Goal: Transaction & Acquisition: Purchase product/service

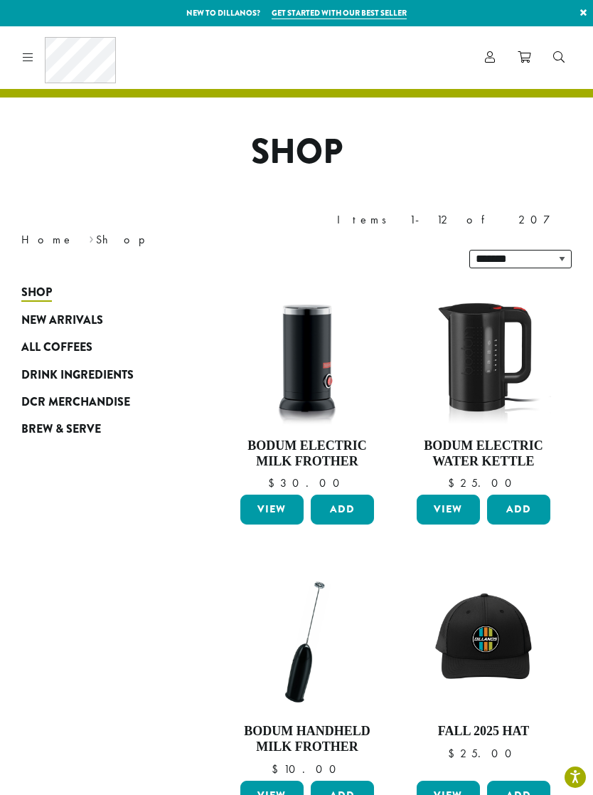
click at [83, 339] on span "All Coffees" at bounding box center [56, 348] width 71 height 18
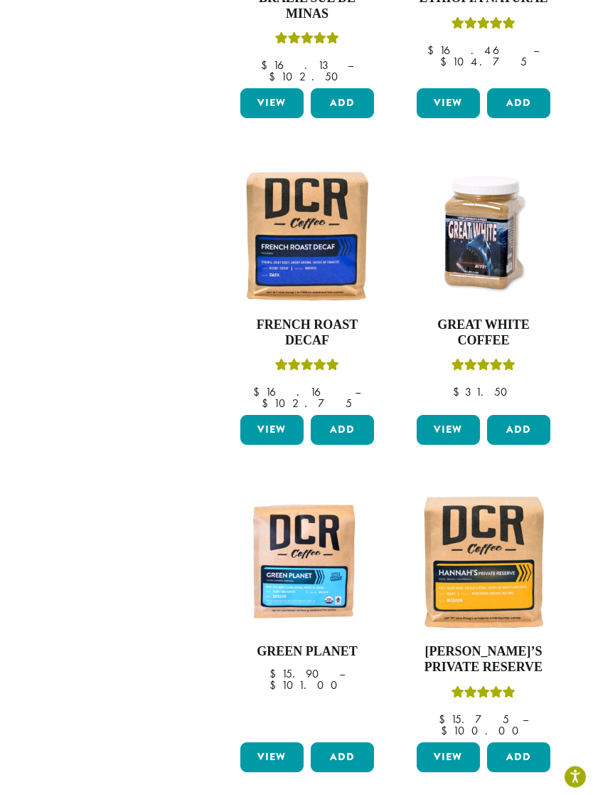
scroll to position [1086, 0]
click at [484, 492] on img at bounding box center [483, 562] width 141 height 141
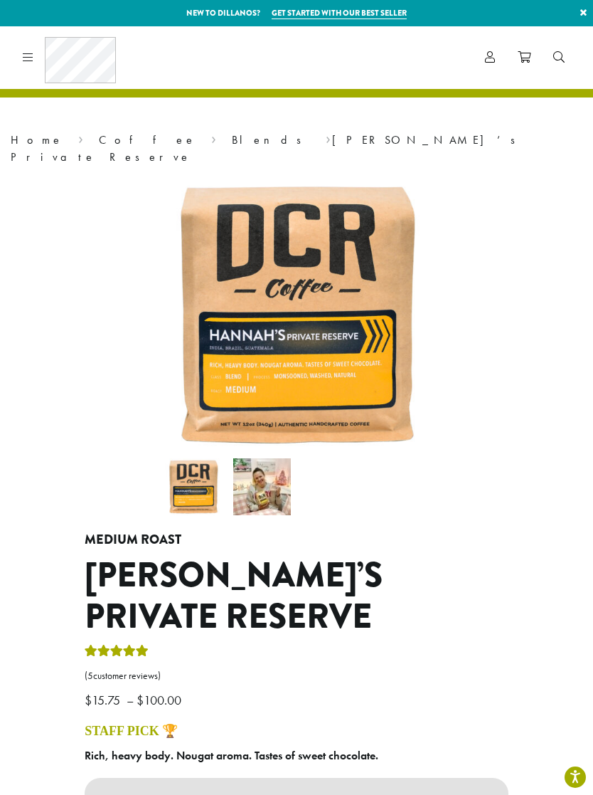
click at [30, 57] on icon at bounding box center [28, 56] width 11 height 11
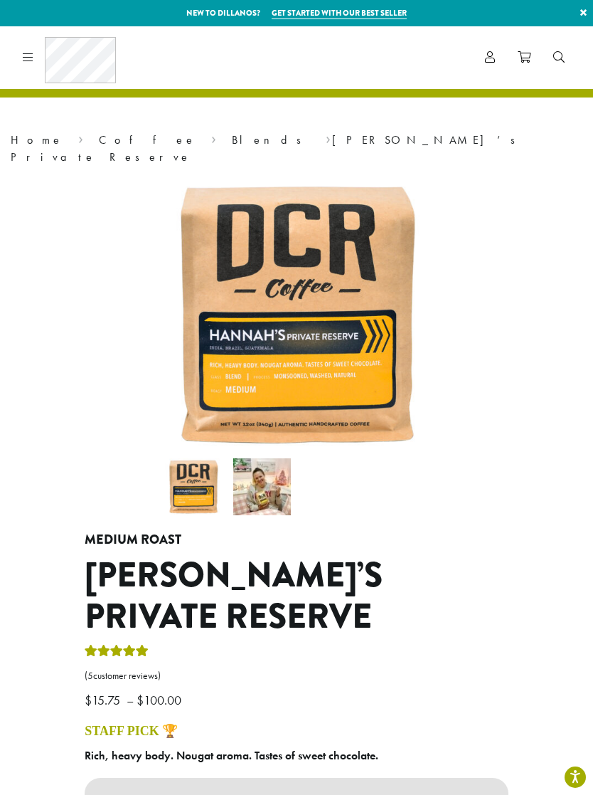
click at [486, 56] on icon at bounding box center [490, 56] width 10 height 11
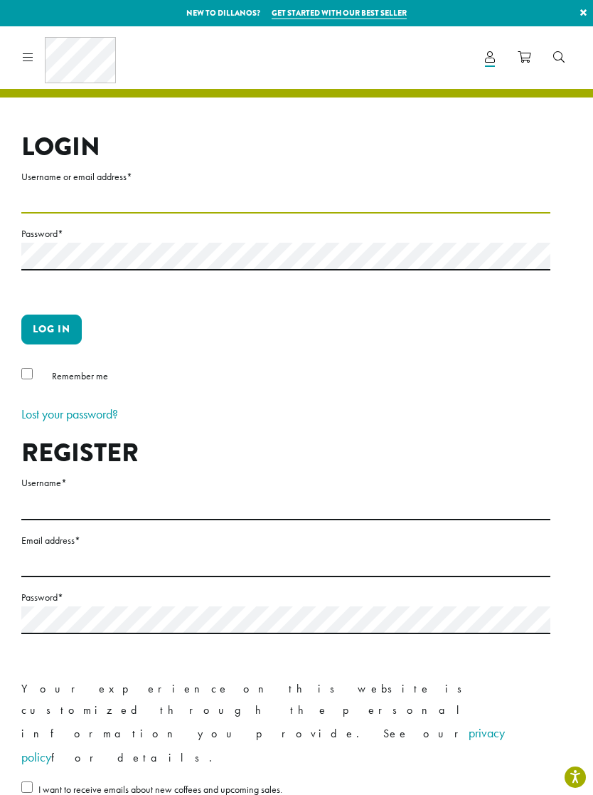
type input "*******"
click at [51, 329] on button "Log in" at bounding box center [51, 329] width 60 height 30
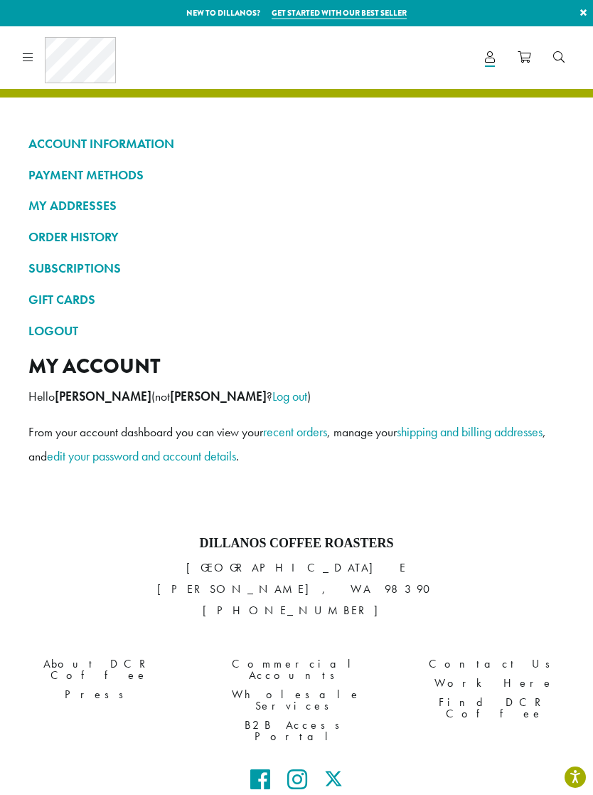
click at [25, 58] on icon at bounding box center [28, 56] width 11 height 11
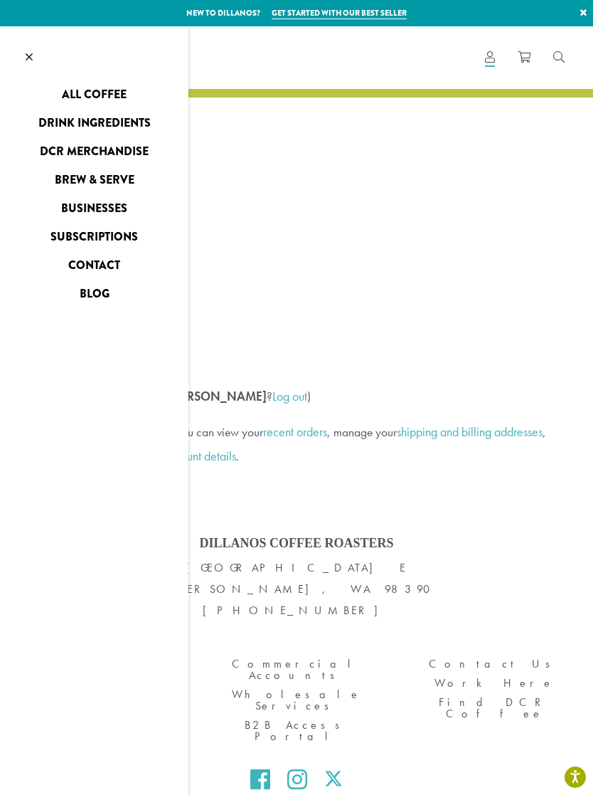
click at [115, 91] on link "All Coffee" at bounding box center [94, 94] width 189 height 23
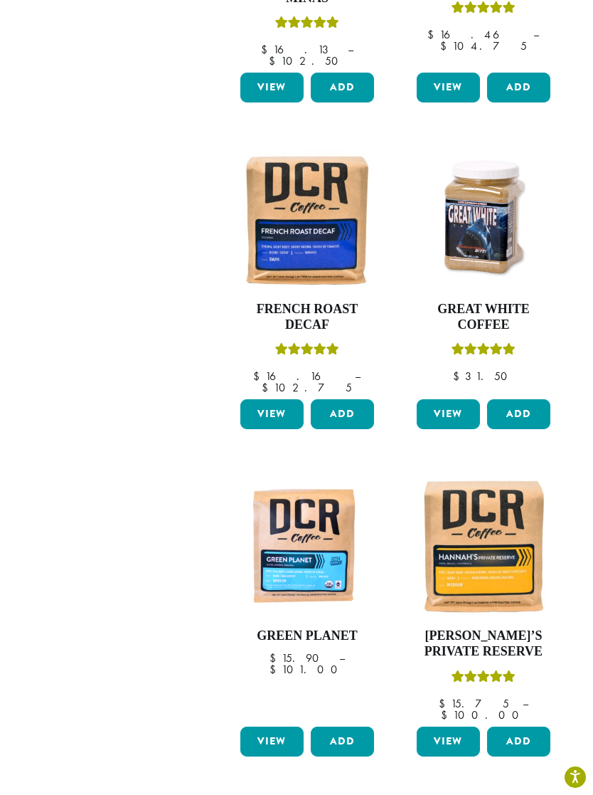
scroll to position [1108, 0]
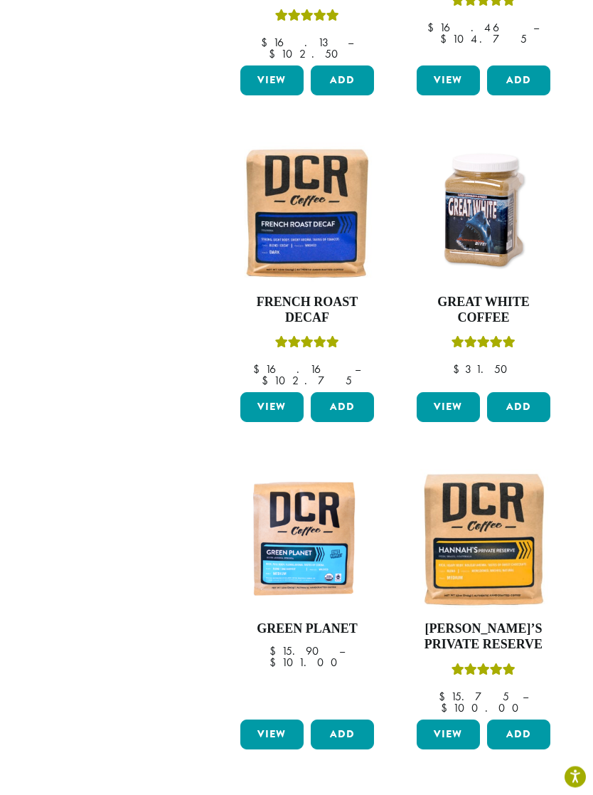
click at [492, 470] on img at bounding box center [483, 540] width 141 height 141
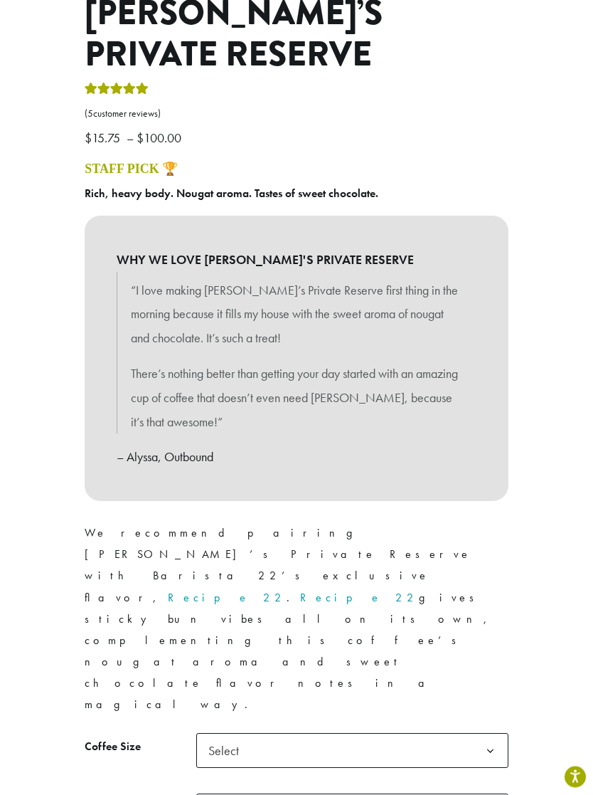
scroll to position [563, 0]
click at [487, 733] on b at bounding box center [490, 750] width 35 height 35
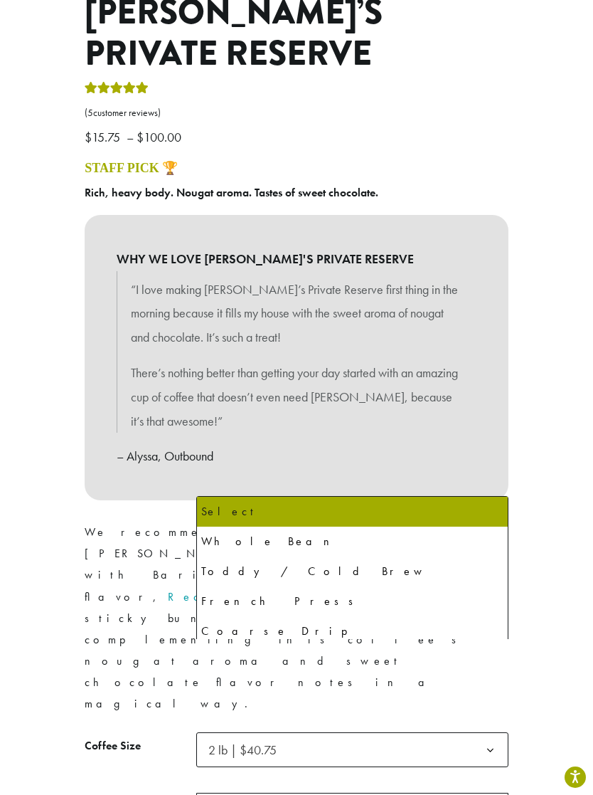
select select "**********"
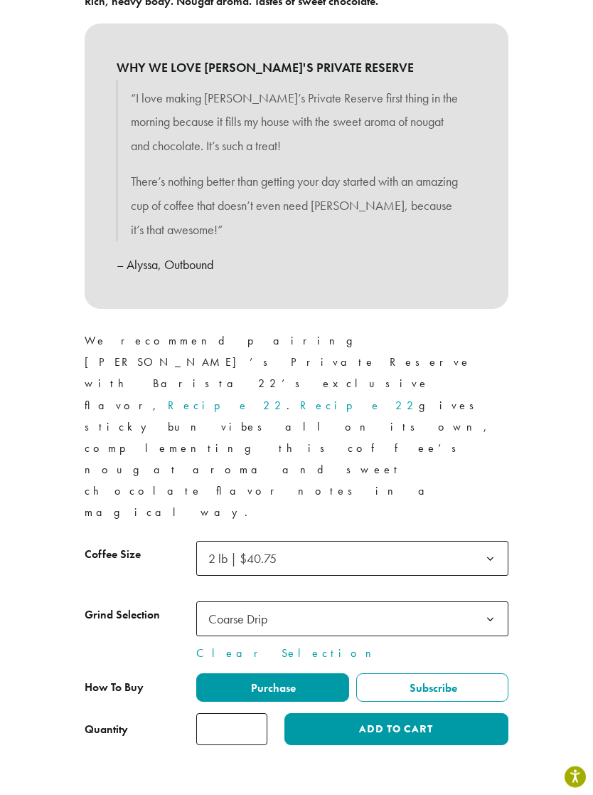
scroll to position [754, 0]
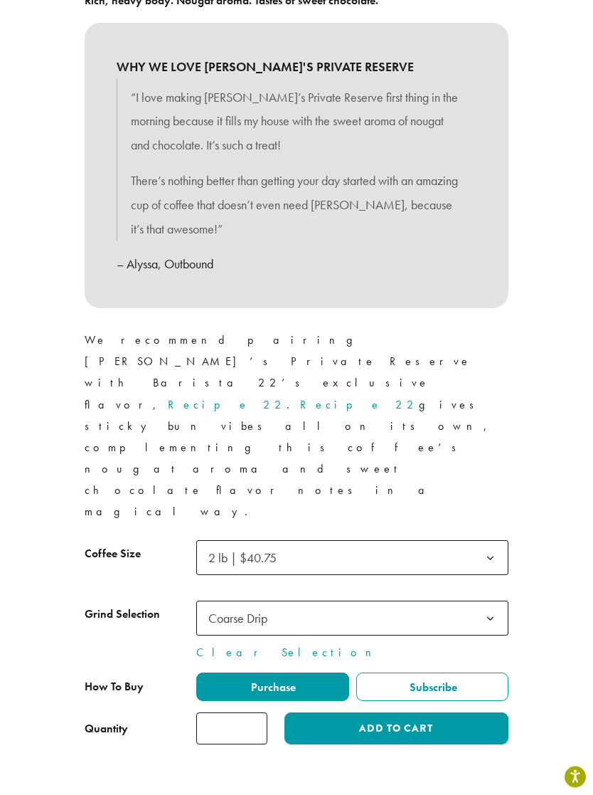
click at [295, 680] on span "Purchase" at bounding box center [272, 687] width 47 height 15
click at [292, 680] on span "Purchase" at bounding box center [272, 687] width 47 height 15
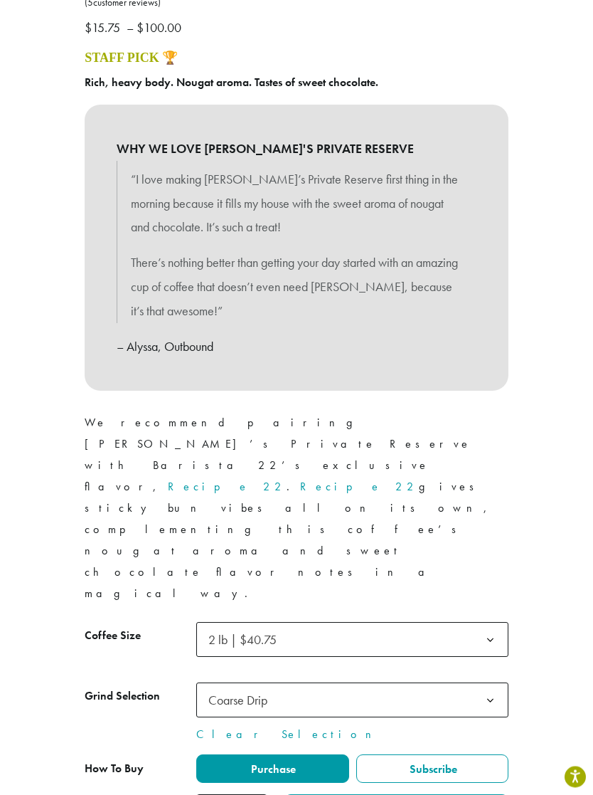
scroll to position [658, 0]
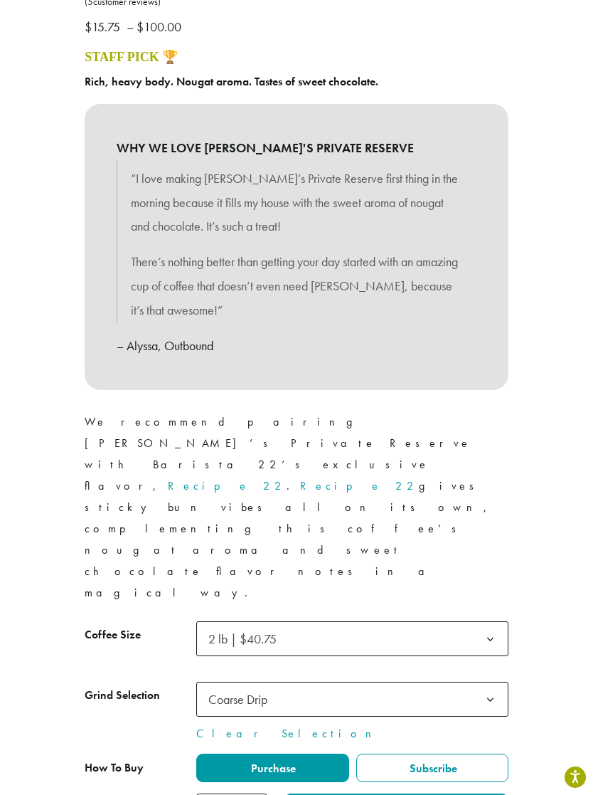
click at [418, 793] on button "Add to cart" at bounding box center [397, 809] width 224 height 32
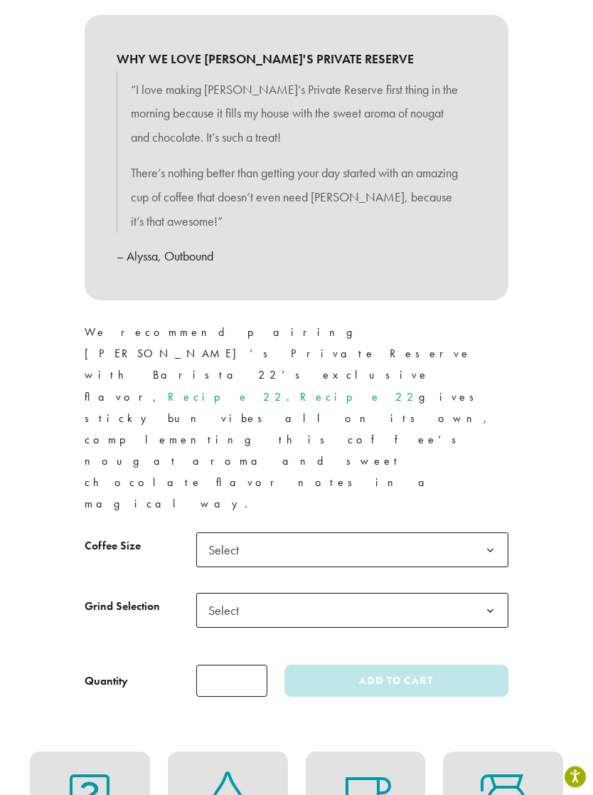
click at [483, 534] on b at bounding box center [490, 551] width 35 height 35
click at [484, 593] on b at bounding box center [490, 610] width 35 height 35
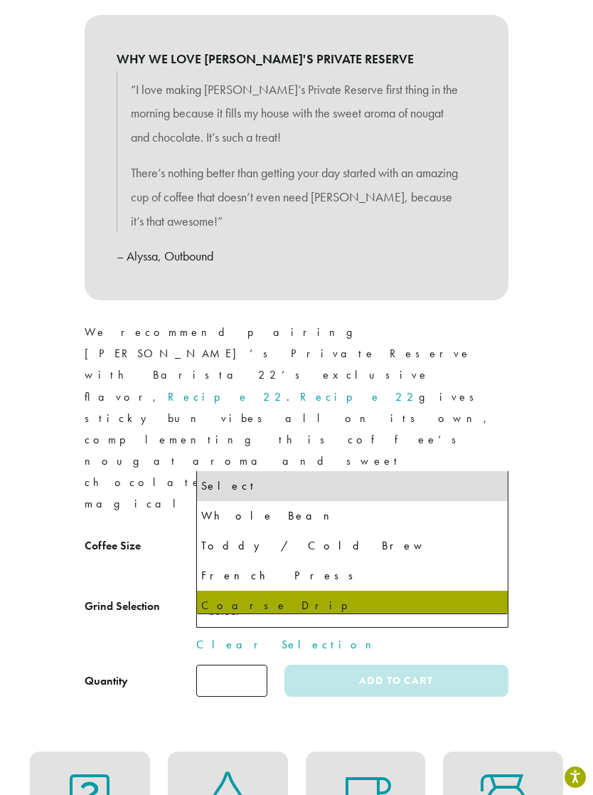
select select "**********"
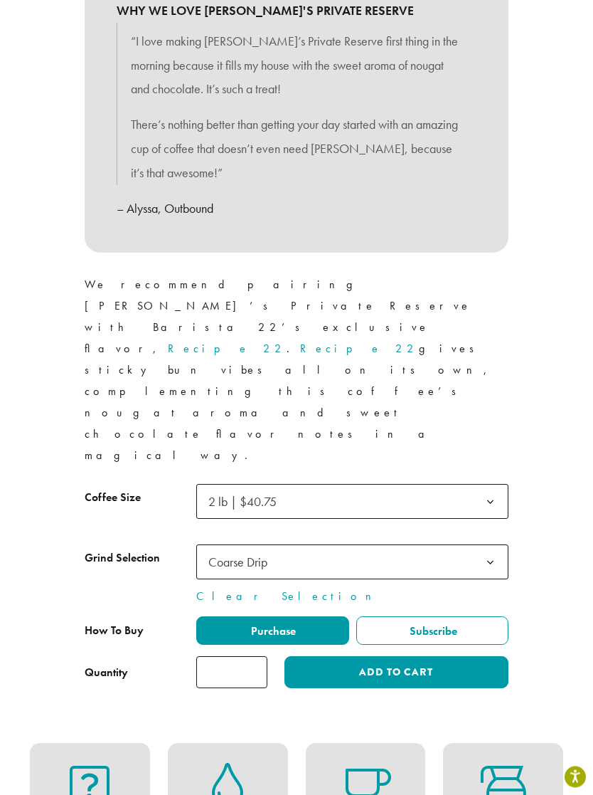
scroll to position [795, 0]
click at [286, 623] on span "Purchase" at bounding box center [272, 630] width 47 height 15
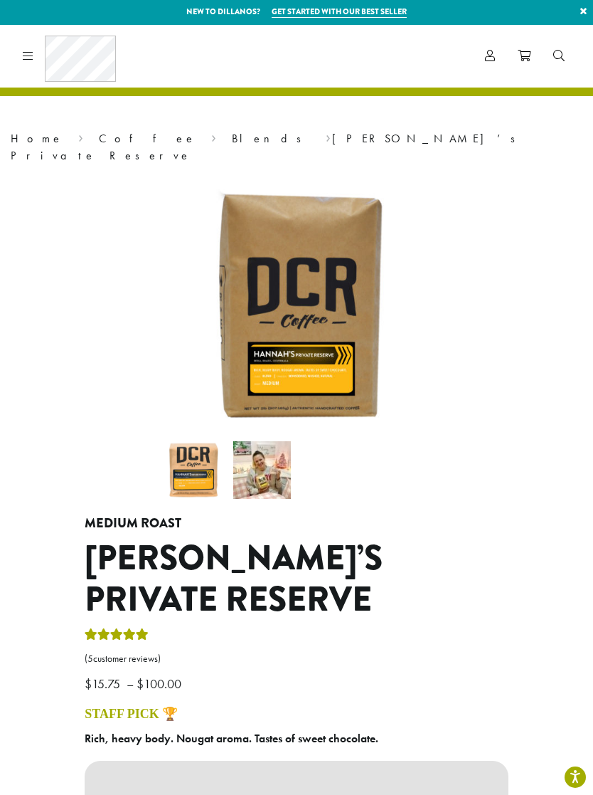
scroll to position [0, 0]
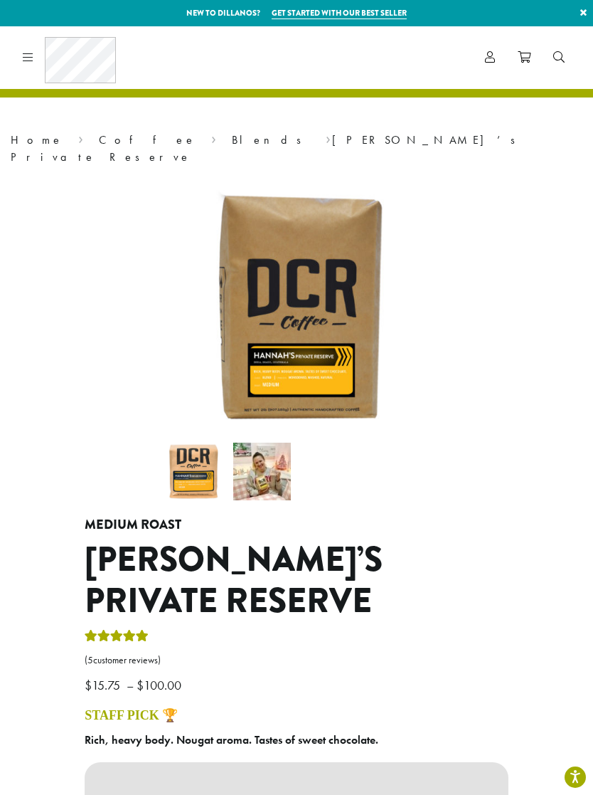
click at [524, 51] on icon at bounding box center [524, 56] width 13 height 11
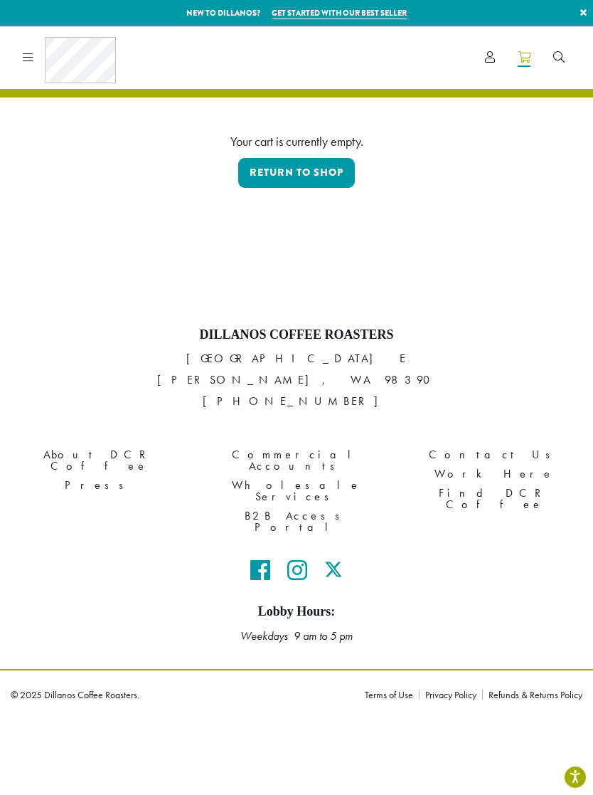
click at [322, 169] on link "Return to shop" at bounding box center [296, 173] width 117 height 30
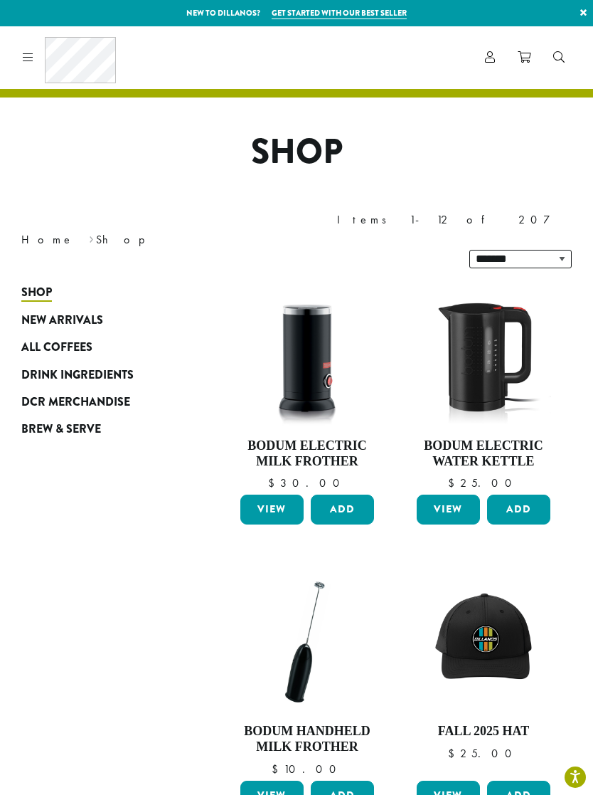
click at [70, 339] on span "All Coffees" at bounding box center [56, 348] width 71 height 18
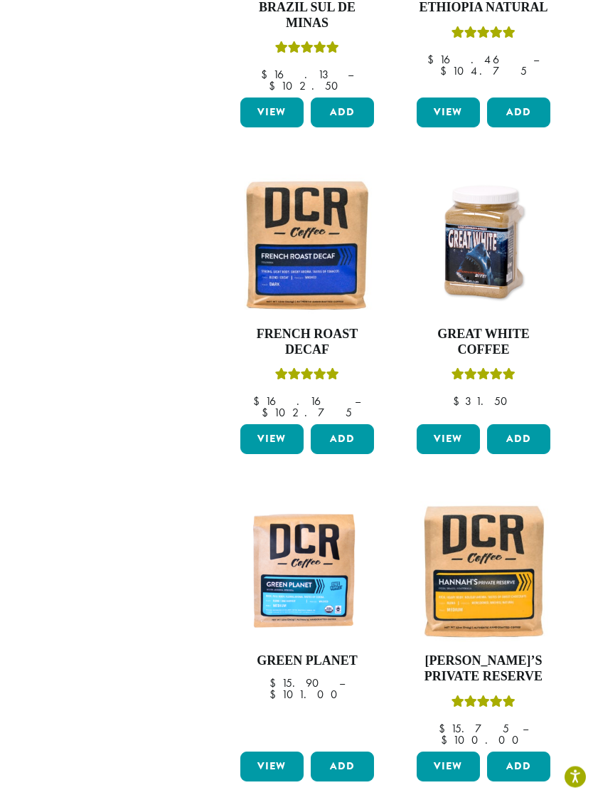
scroll to position [1076, 0]
click at [524, 751] on button "Add" at bounding box center [518, 766] width 63 height 30
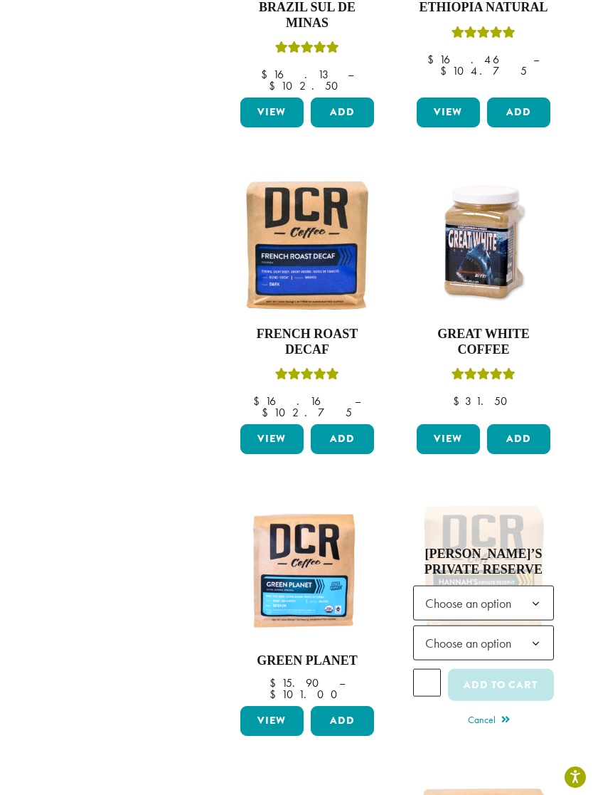
click at [536, 586] on b at bounding box center [536, 603] width 35 height 35
click at [534, 626] on b at bounding box center [536, 643] width 35 height 35
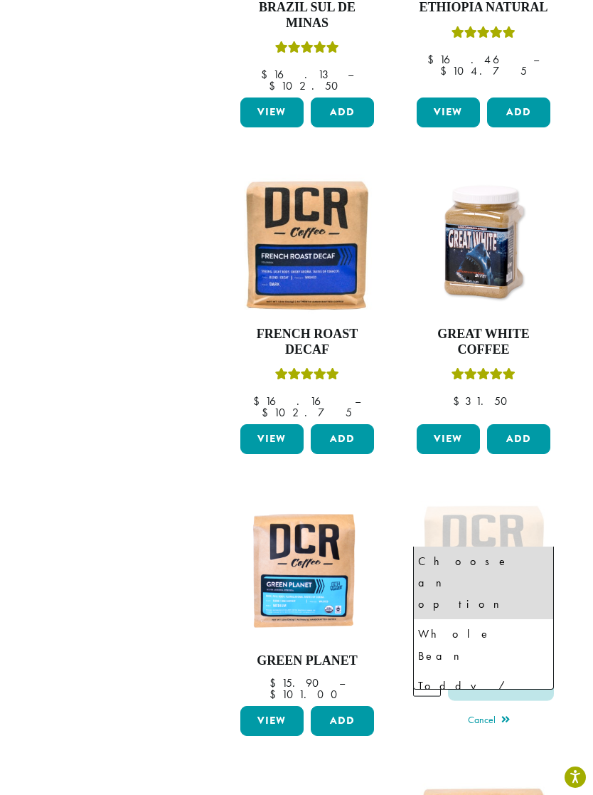
select select "**********"
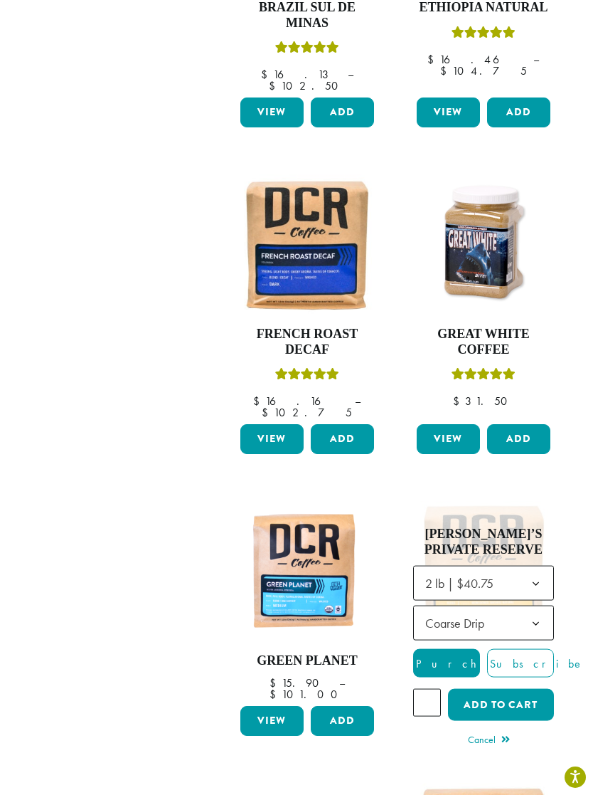
click at [516, 689] on button "Add to cart" at bounding box center [501, 705] width 106 height 32
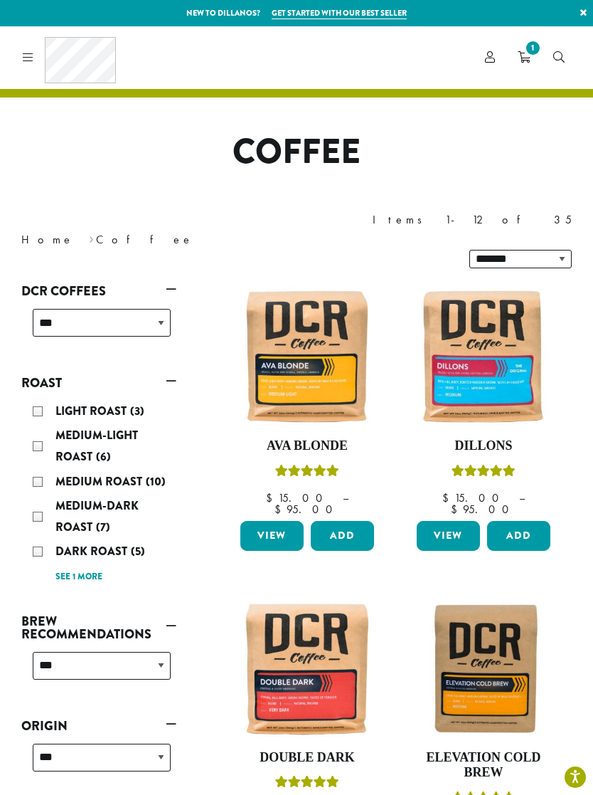
click at [531, 53] on span "1" at bounding box center [533, 47] width 19 height 19
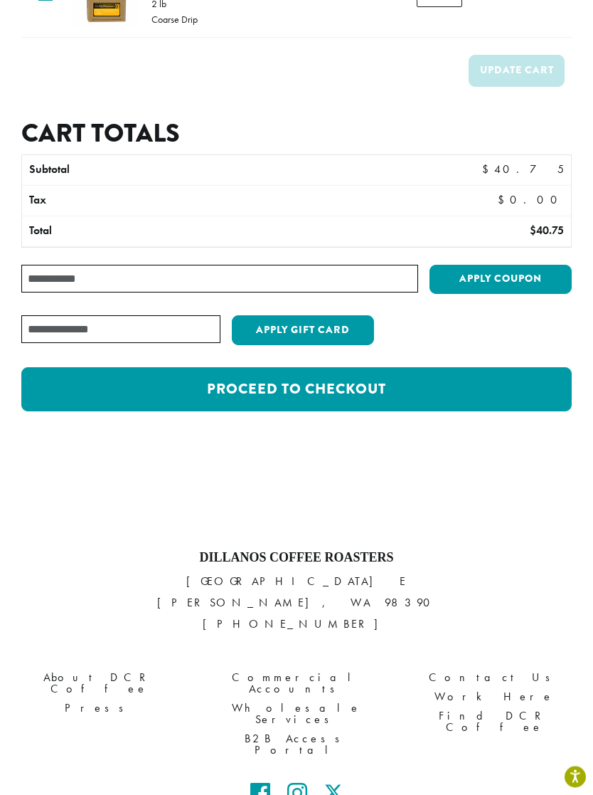
scroll to position [180, 0]
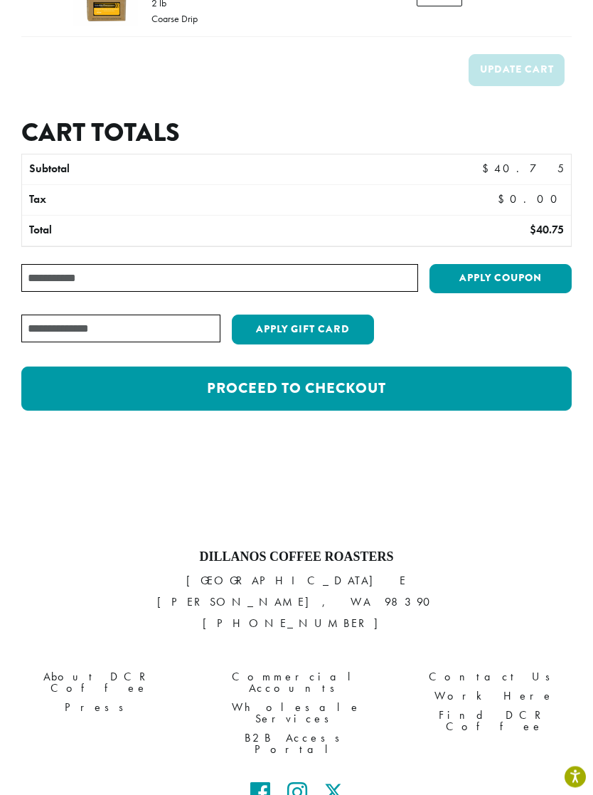
click at [381, 388] on link "Proceed to checkout" at bounding box center [296, 389] width 551 height 44
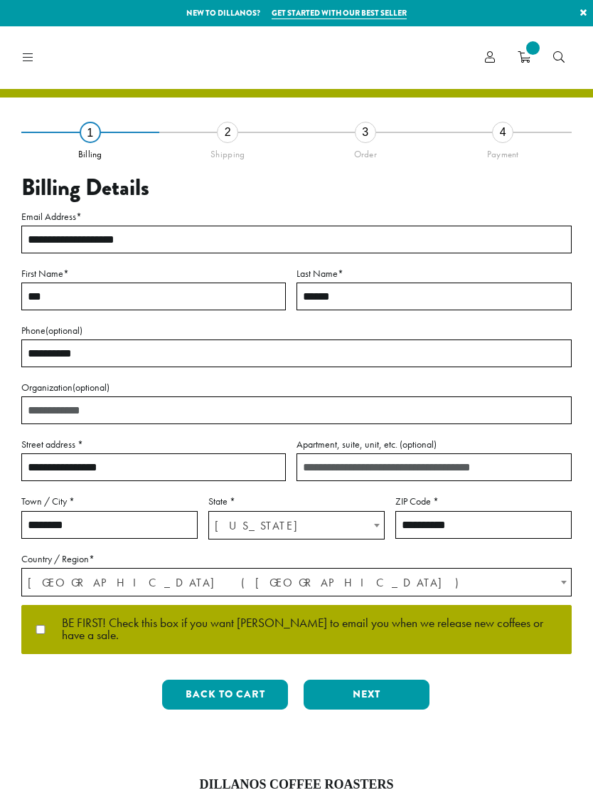
select select "**"
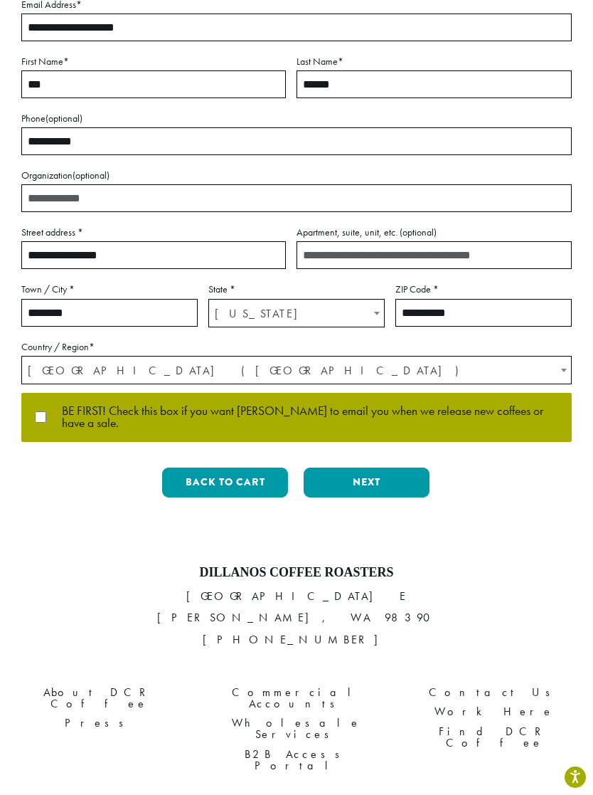
scroll to position [202, 0]
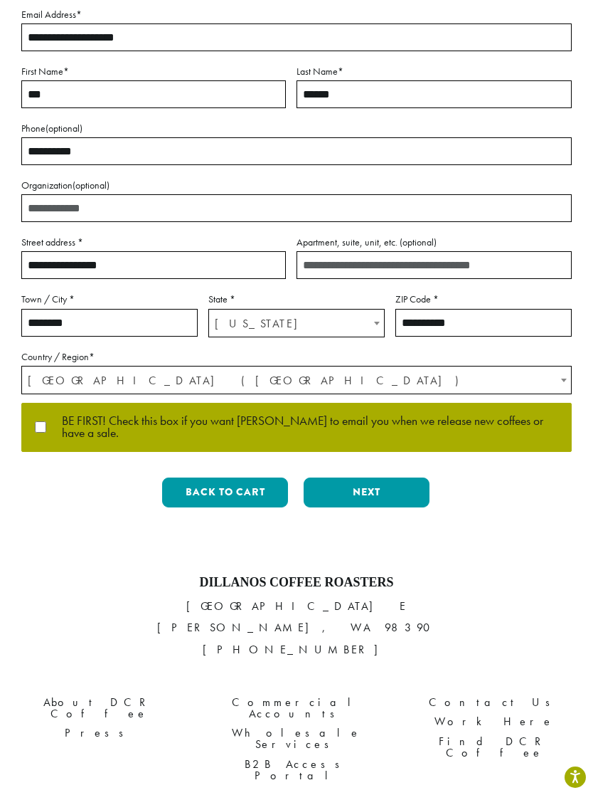
click at [378, 481] on button "Next" at bounding box center [367, 492] width 126 height 30
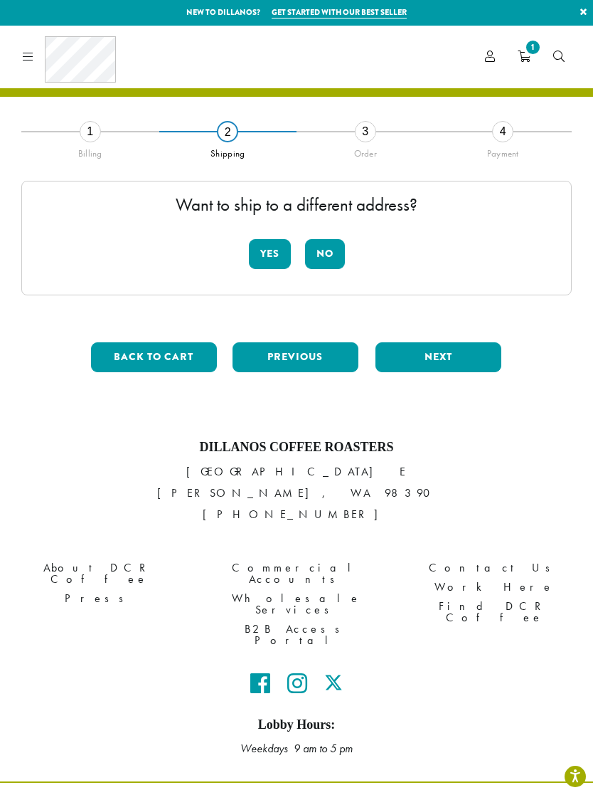
scroll to position [1, 0]
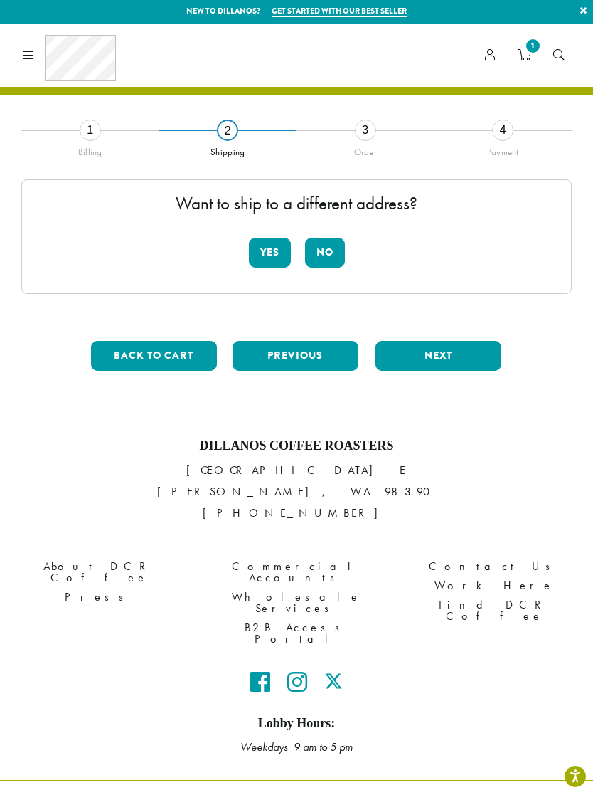
click at [325, 252] on button "No" at bounding box center [325, 253] width 40 height 30
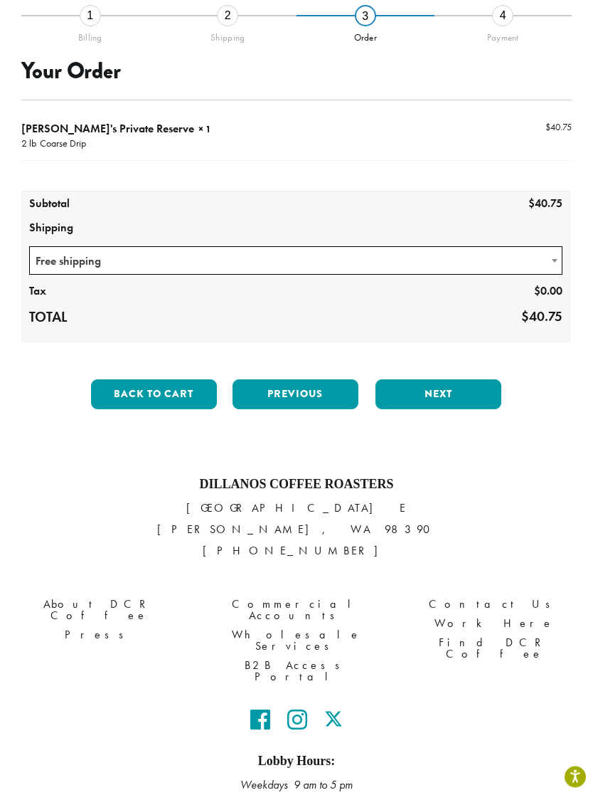
scroll to position [130, 0]
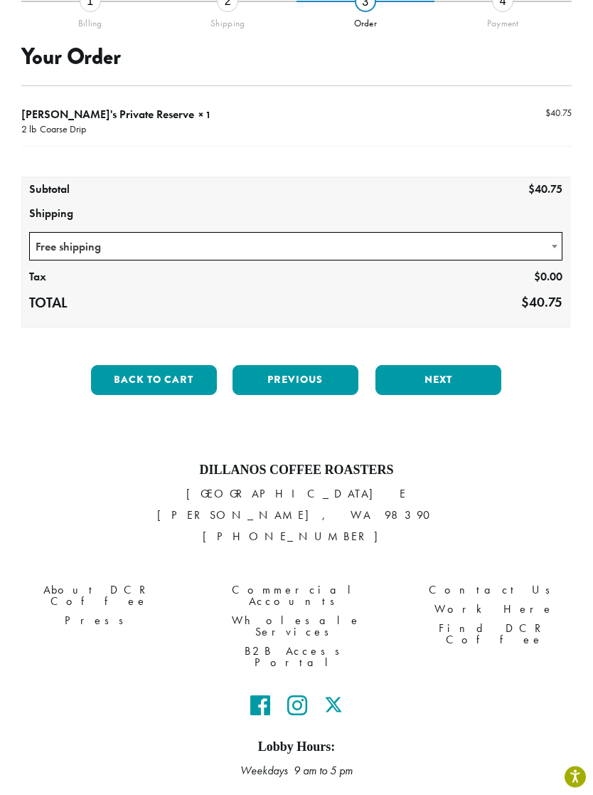
click at [461, 378] on button "Next" at bounding box center [439, 381] width 126 height 30
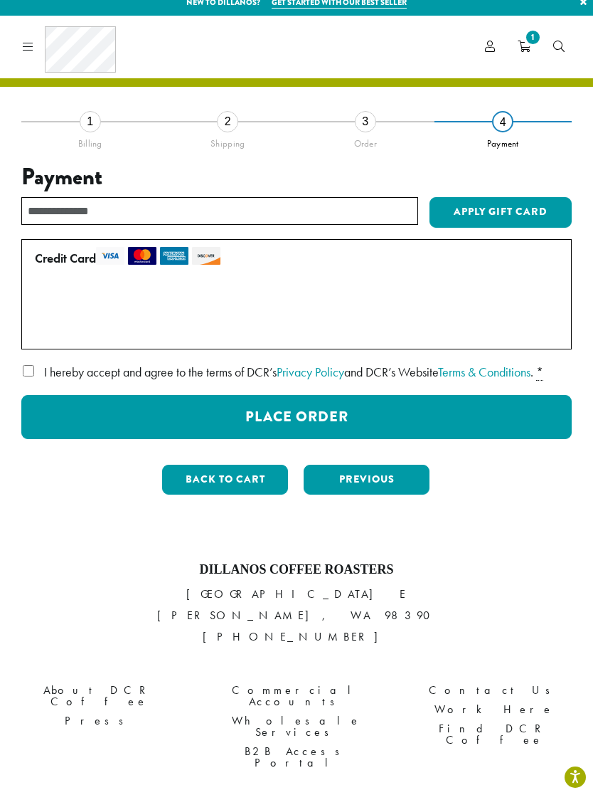
scroll to position [14, 0]
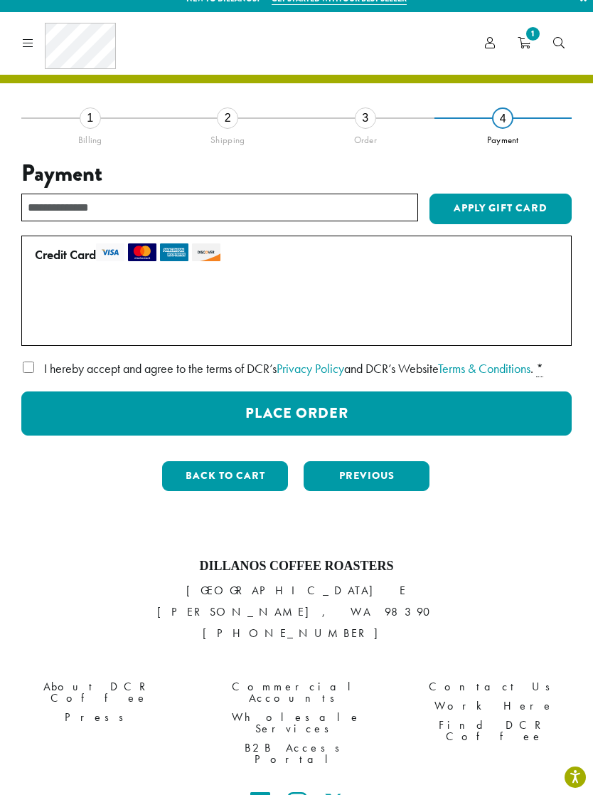
click at [351, 419] on button "Place Order" at bounding box center [296, 413] width 551 height 44
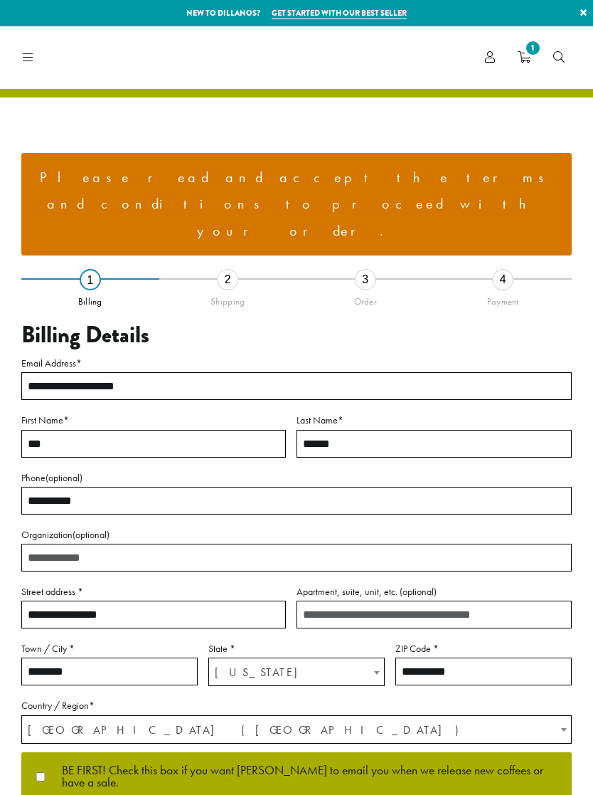
select select "**"
click at [381, 180] on li "Please read and accept the terms and conditions to proceed with your order." at bounding box center [297, 204] width 528 height 80
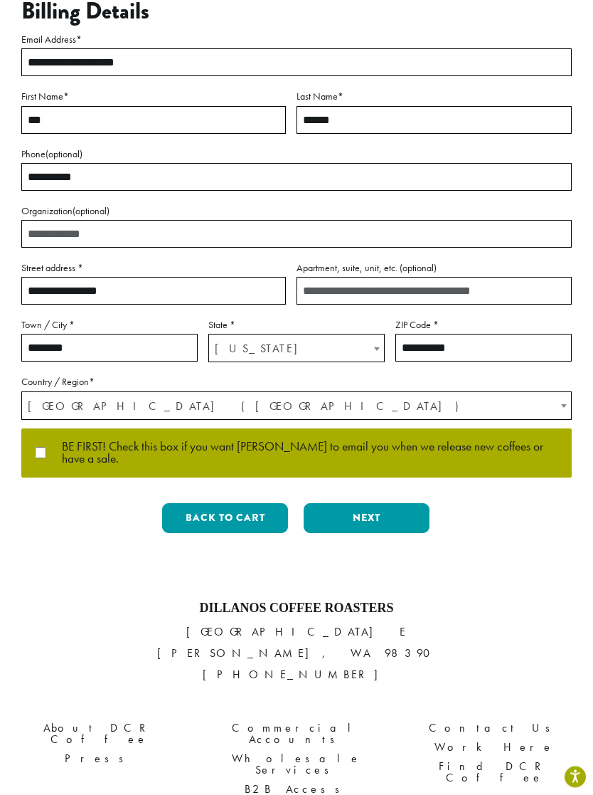
scroll to position [324, 0]
click at [391, 503] on button "Next" at bounding box center [367, 518] width 126 height 30
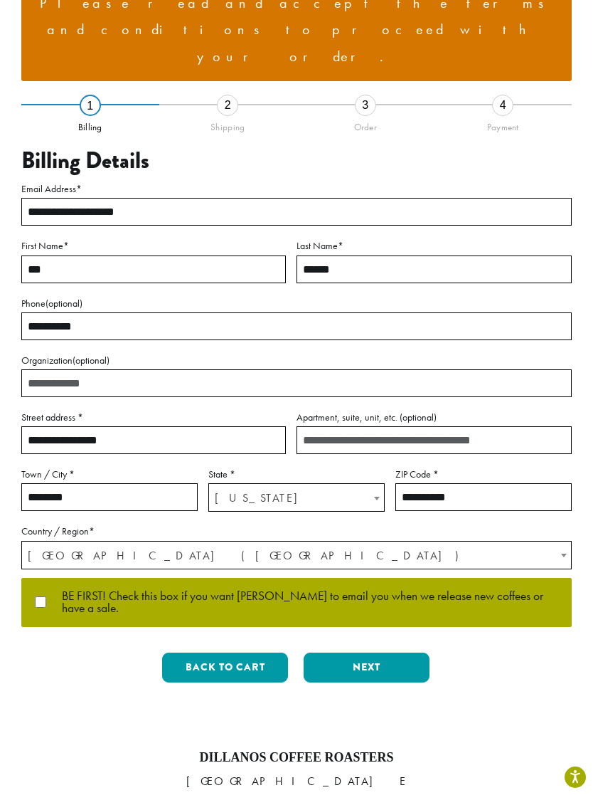
scroll to position [71, 0]
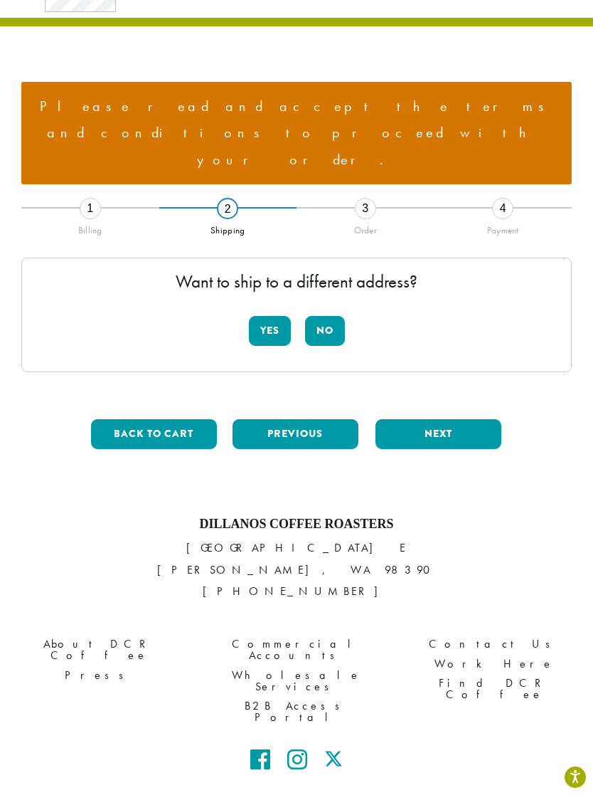
click at [327, 316] on button "No" at bounding box center [325, 331] width 40 height 30
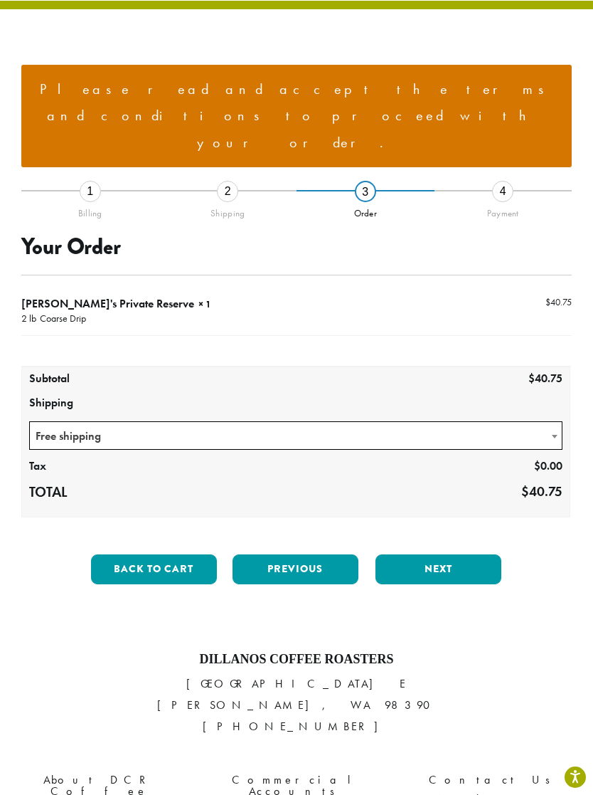
scroll to position [88, 0]
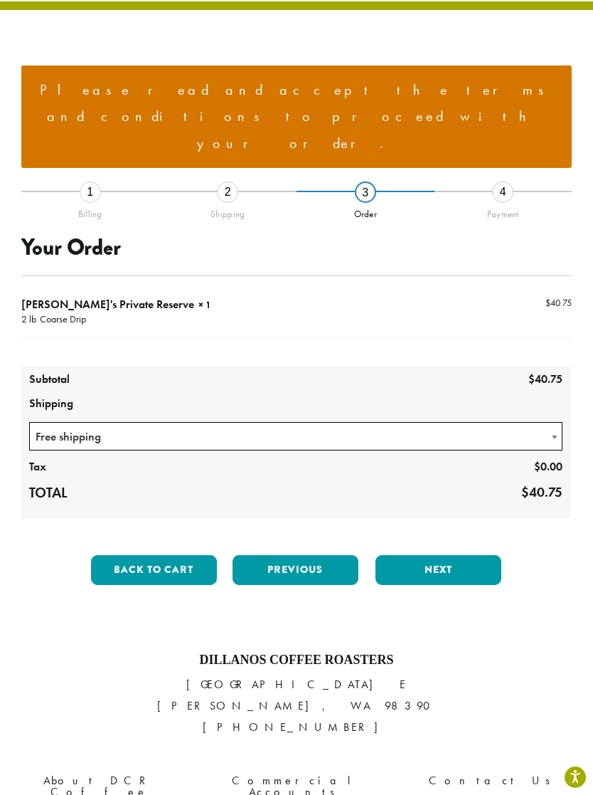
click at [452, 555] on button "Next" at bounding box center [439, 570] width 126 height 30
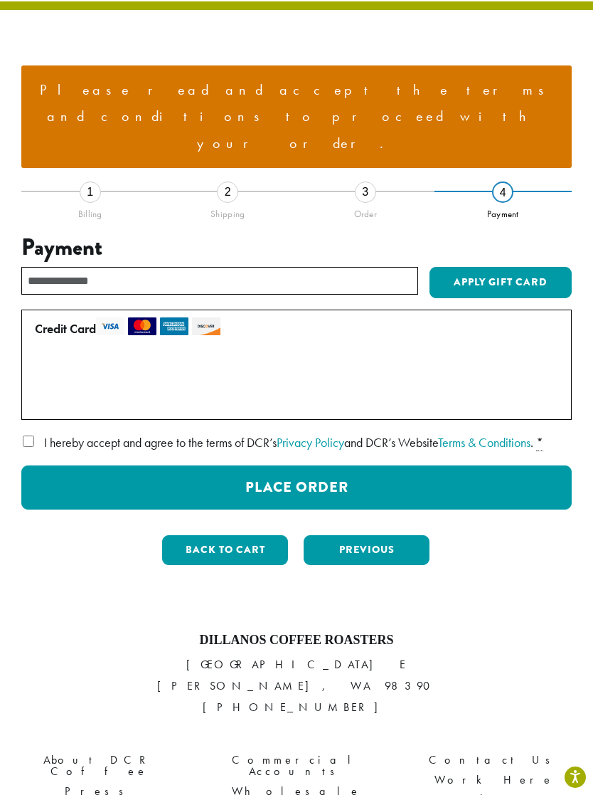
click at [306, 465] on button "Place Order" at bounding box center [296, 487] width 551 height 44
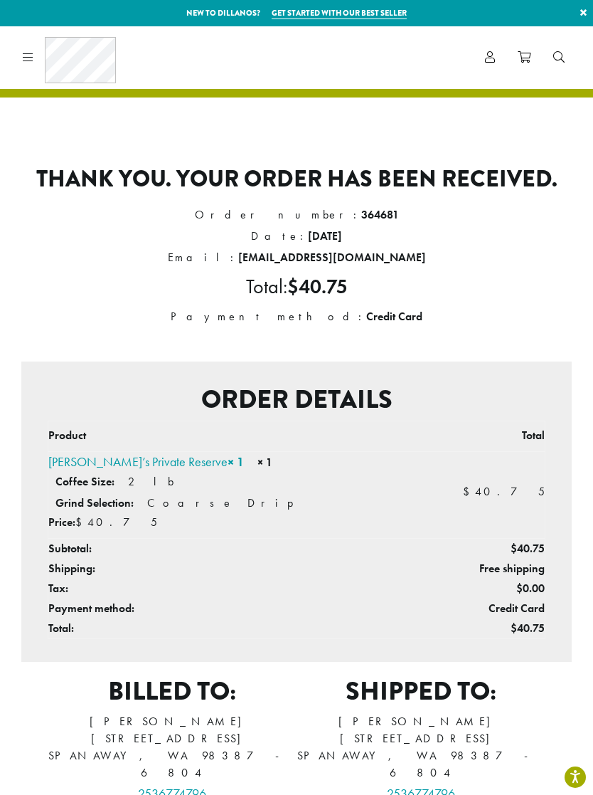
click at [35, 53] on div "Coffee All Coffees Best Sellers Blends Single Origins Dillanos Limited Organic …" at bounding box center [66, 57] width 99 height 46
click at [26, 58] on icon at bounding box center [28, 56] width 11 height 11
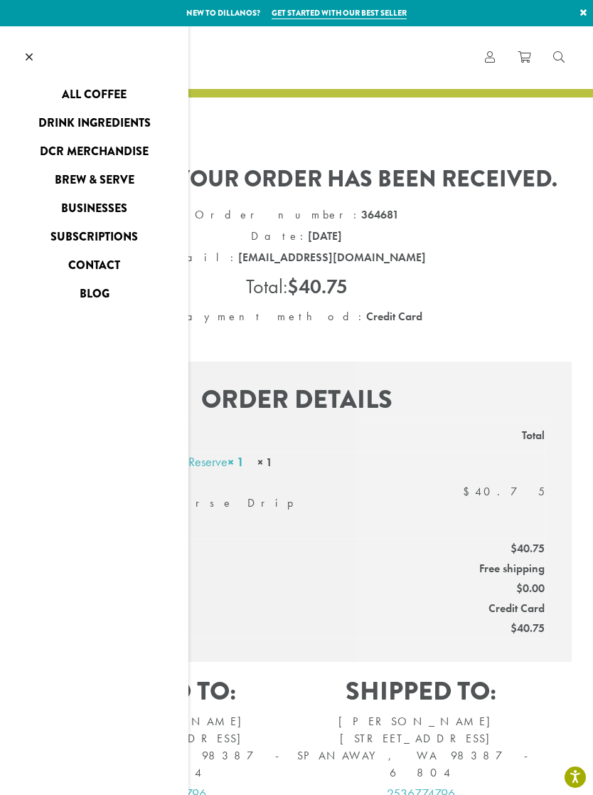
click at [423, 134] on div at bounding box center [296, 666] width 593 height 1281
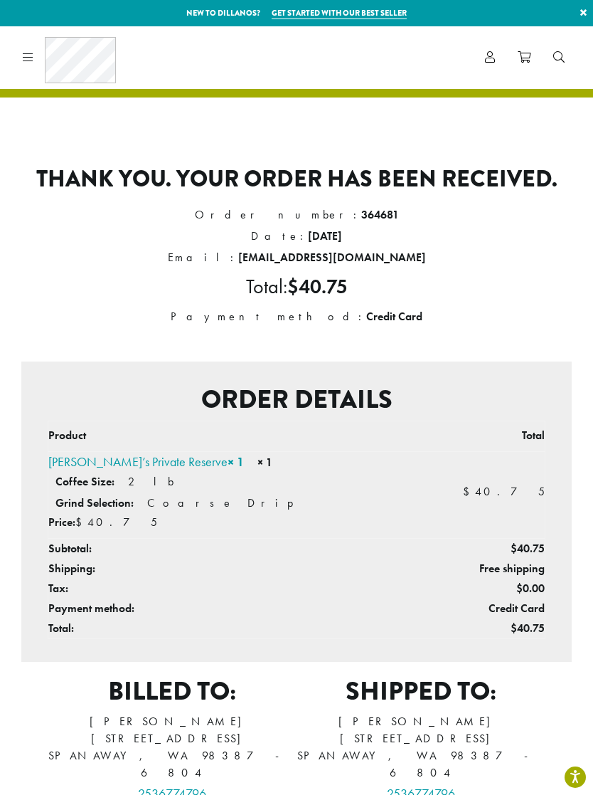
click at [578, 11] on link "×" at bounding box center [583, 13] width 19 height 26
